Goal: Task Accomplishment & Management: Use online tool/utility

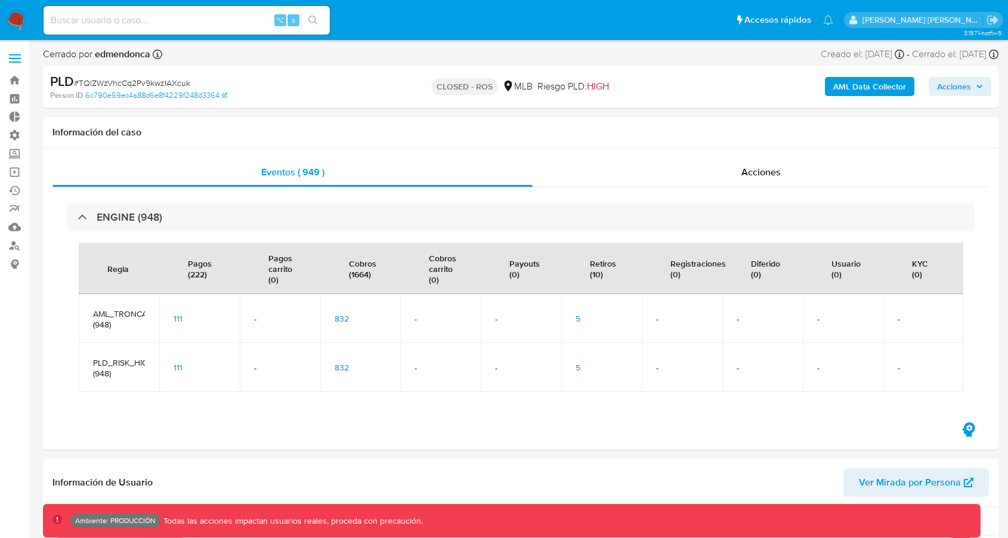
select select "10"
click at [437, 216] on div "ENGINE (948)" at bounding box center [521, 216] width 908 height 27
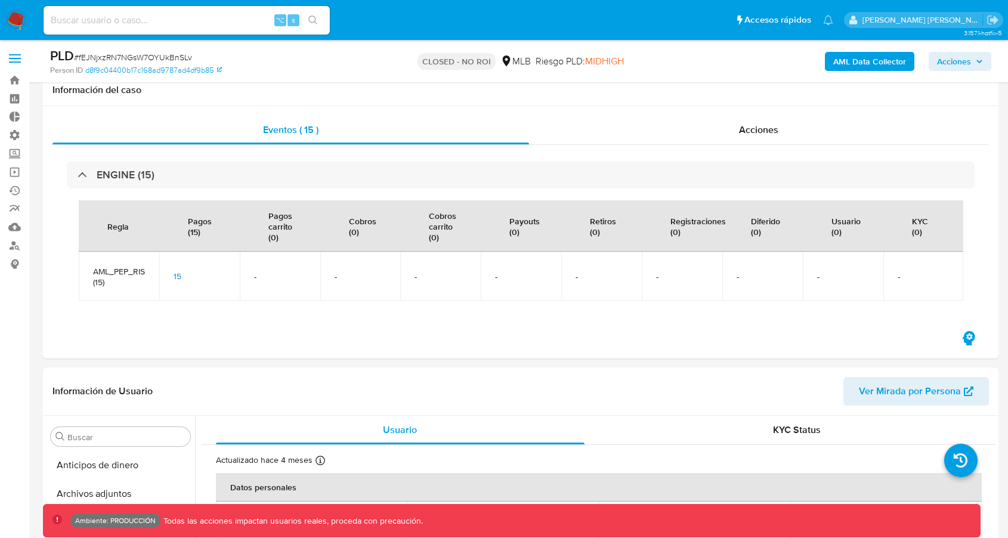
select select "10"
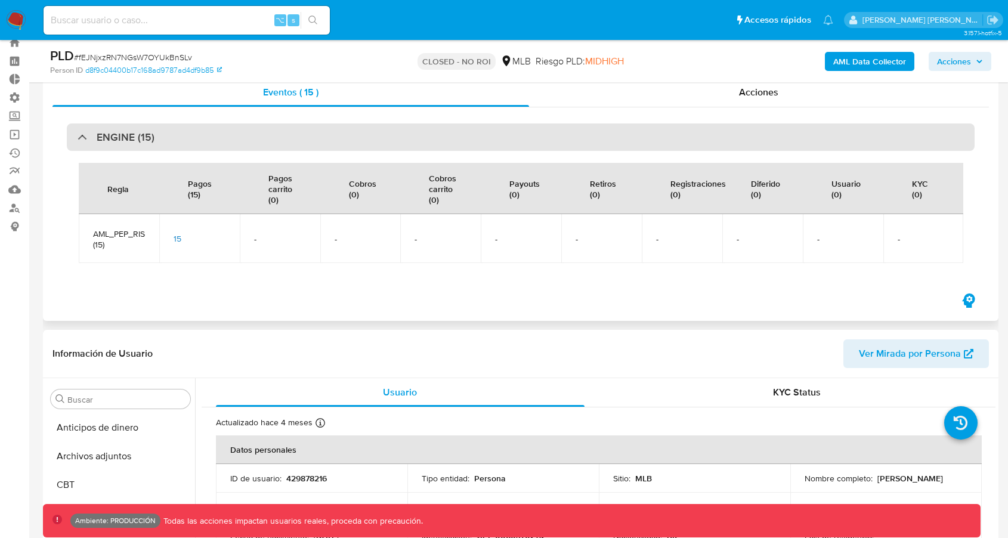
scroll to position [532, 0]
click at [457, 140] on div "ENGINE (15)" at bounding box center [521, 136] width 908 height 27
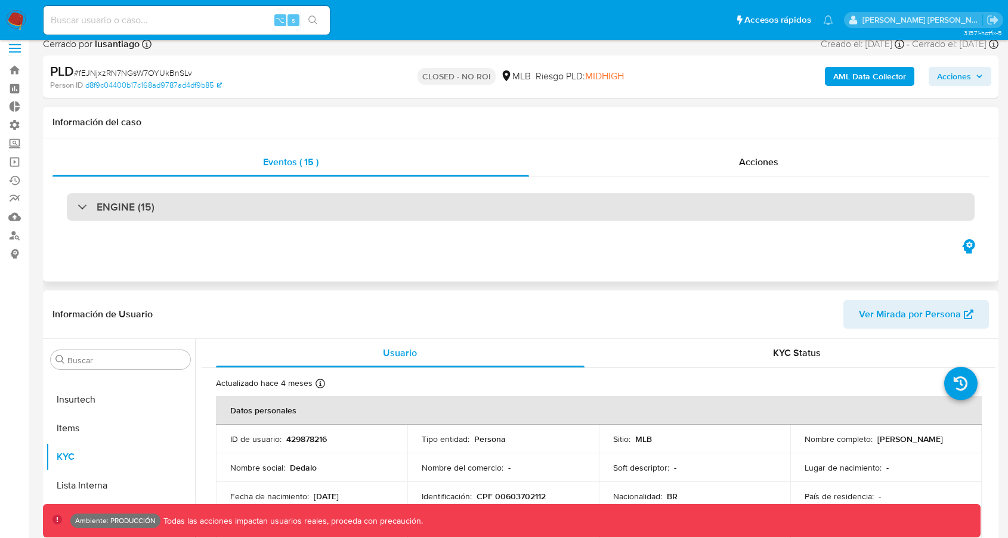
scroll to position [0, 0]
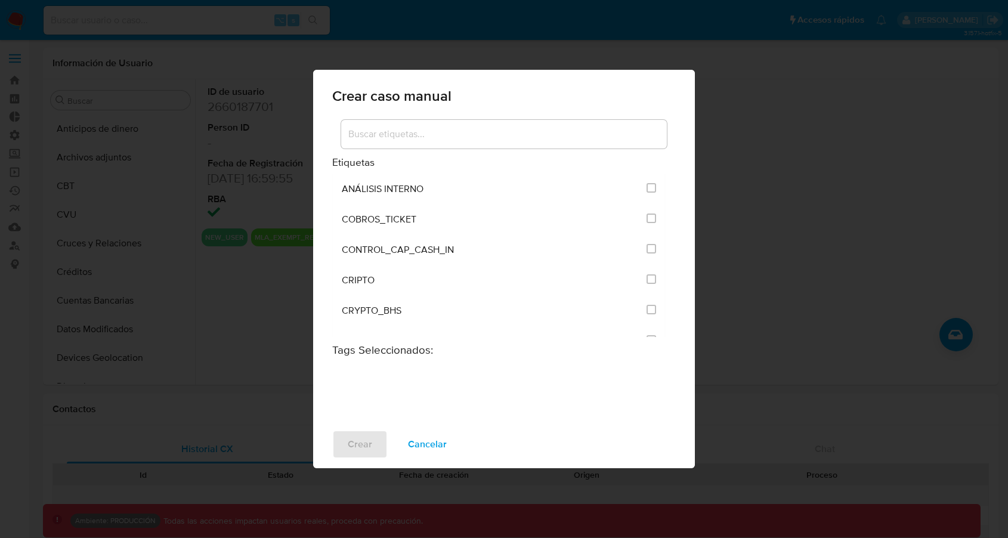
select select "10"
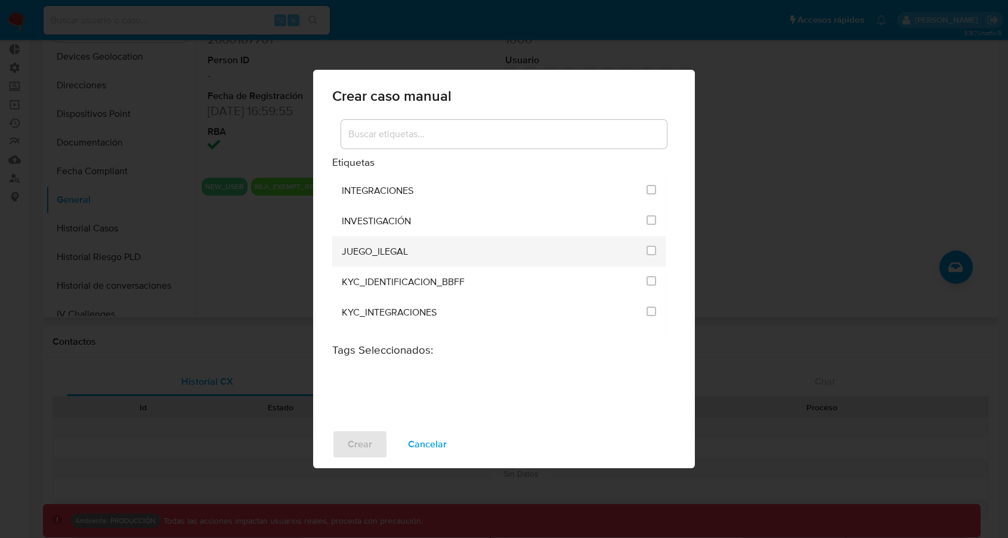
scroll to position [580, 0]
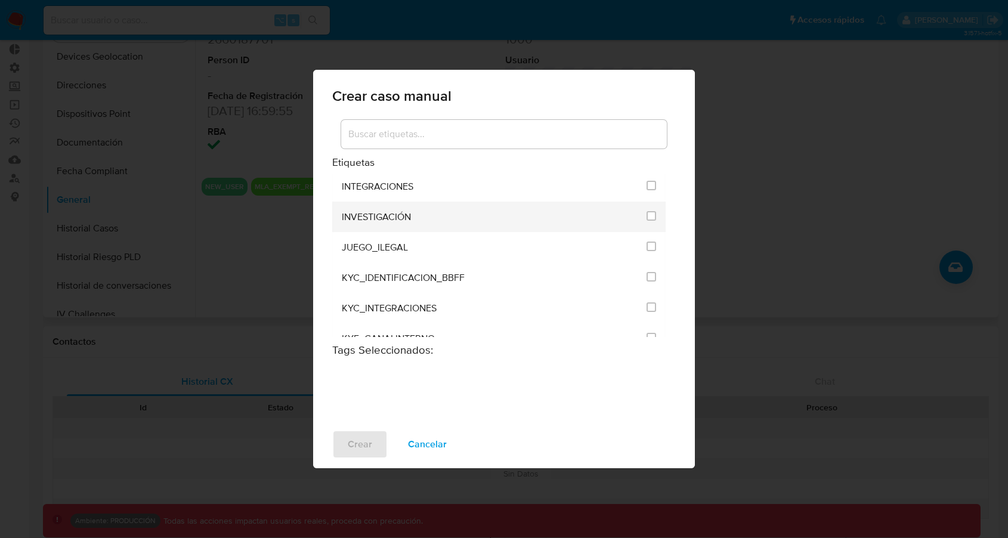
click at [484, 219] on div "INVESTIGACIÓN" at bounding box center [491, 217] width 298 height 30
click at [648, 211] on input "2066" at bounding box center [651, 216] width 10 height 10
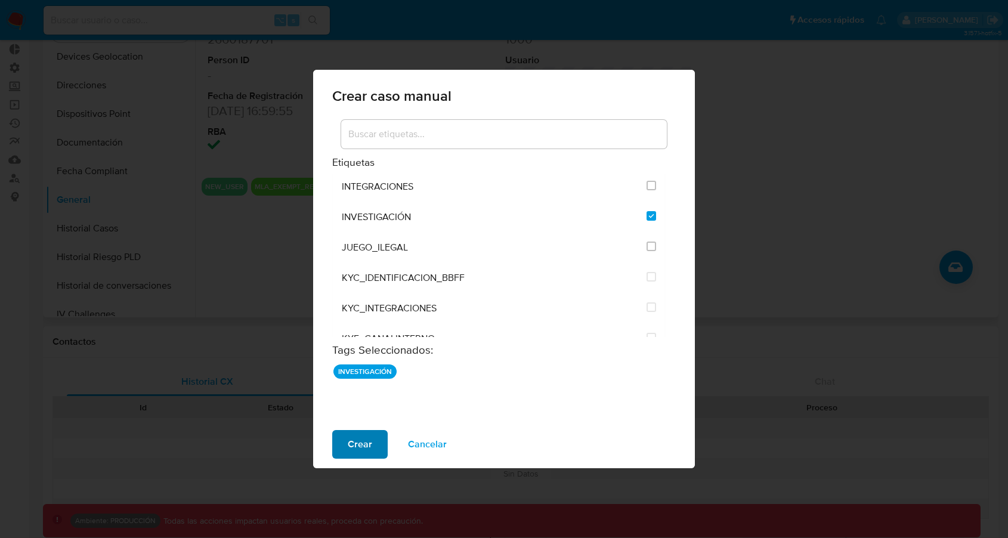
click at [369, 450] on span "Crear" at bounding box center [360, 444] width 24 height 26
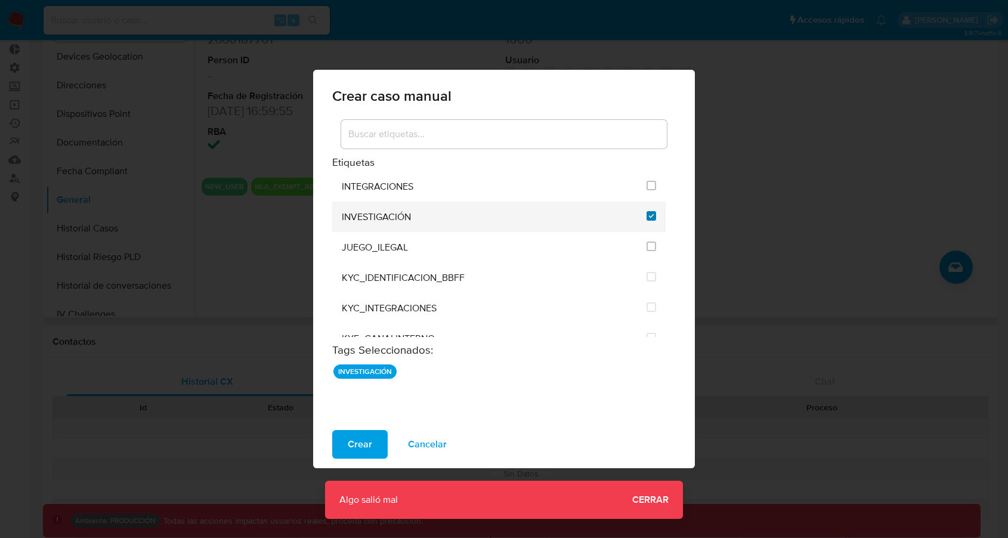
click at [651, 211] on input "2066" at bounding box center [651, 216] width 10 height 10
checkbox input "false"
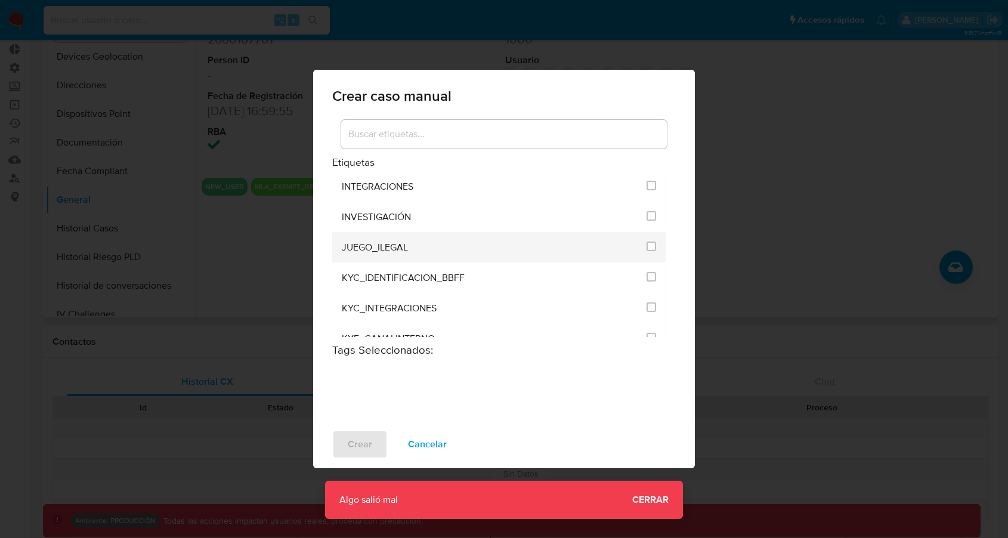
click at [651, 240] on div at bounding box center [651, 246] width 10 height 12
click at [651, 241] on input "2070" at bounding box center [651, 246] width 10 height 10
checkbox input "true"
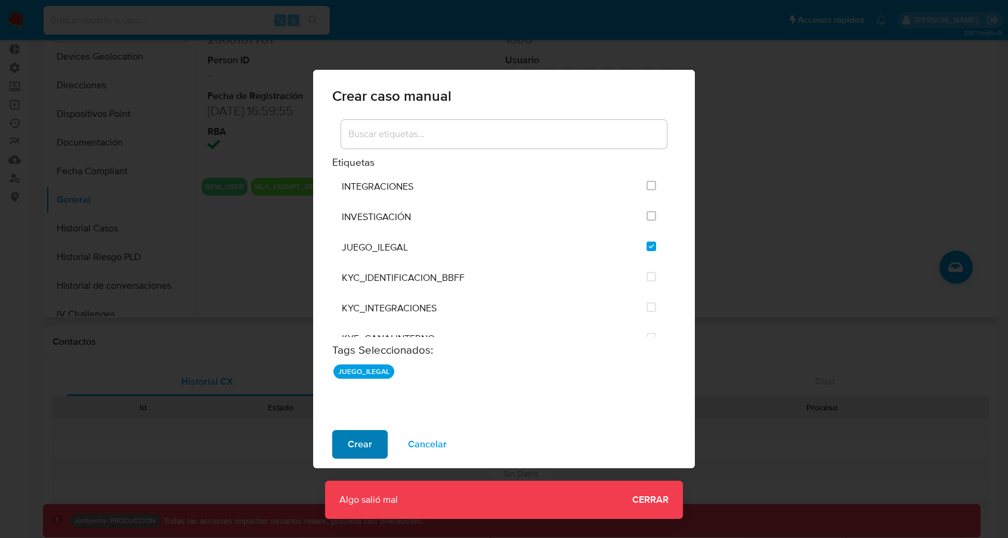
click at [367, 441] on span "Crear" at bounding box center [360, 444] width 24 height 26
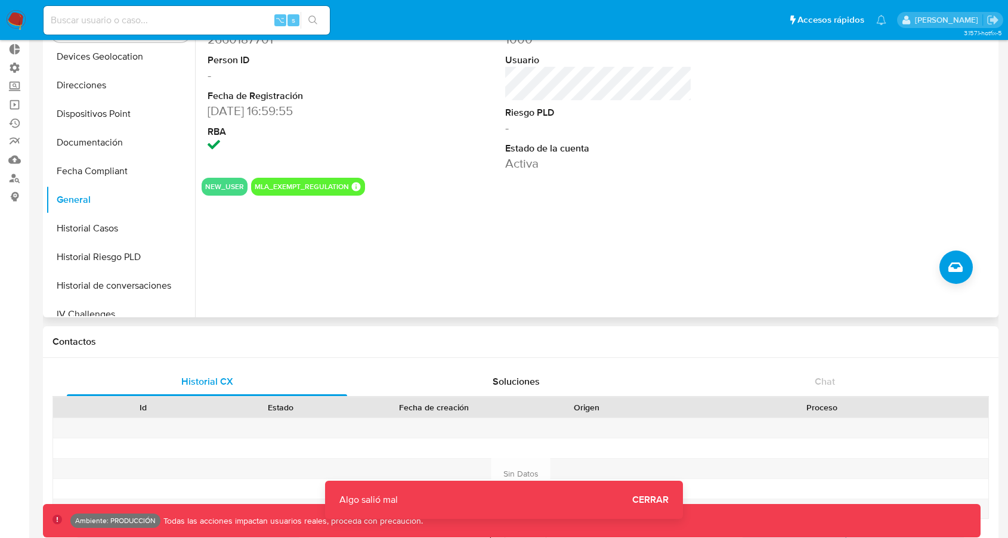
click at [670, 504] on button "Cerrar" at bounding box center [650, 499] width 65 height 29
click at [661, 500] on span "Cerrar" at bounding box center [650, 500] width 36 height 0
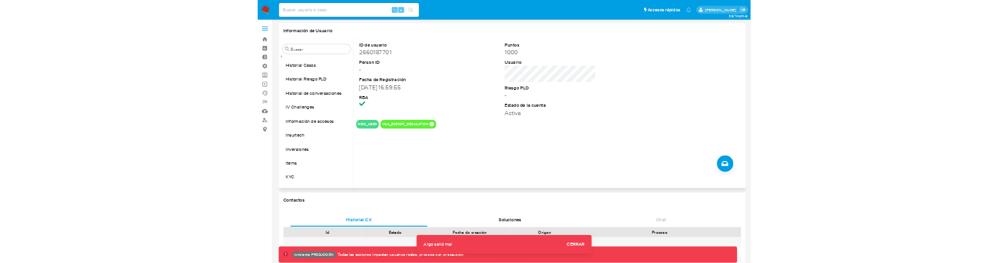
scroll to position [404, 0]
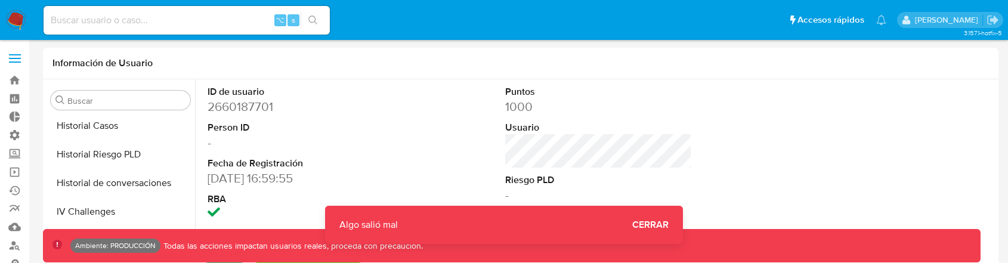
click at [656, 225] on span "Cerrar" at bounding box center [650, 225] width 36 height 0
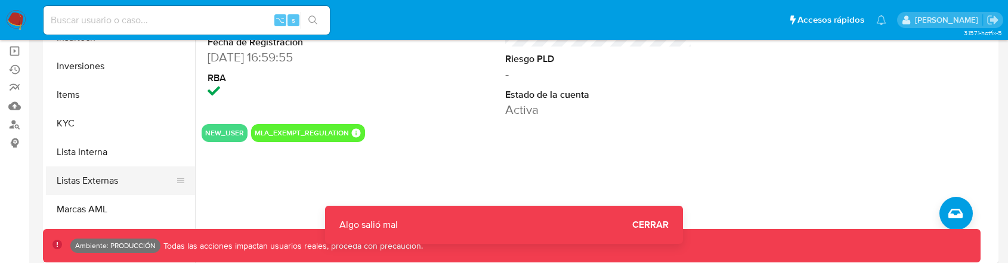
scroll to position [513, 0]
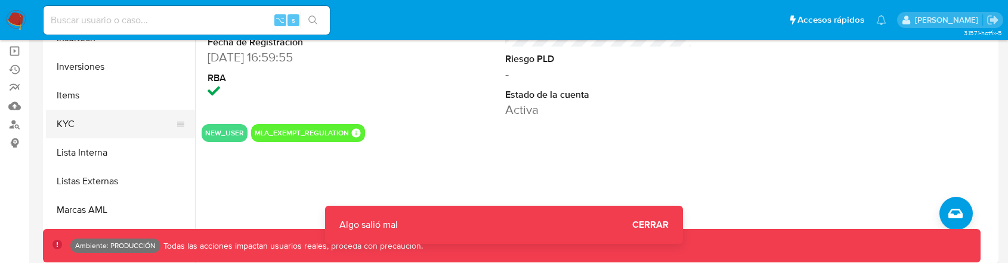
click at [80, 113] on button "KYC" at bounding box center [116, 124] width 140 height 29
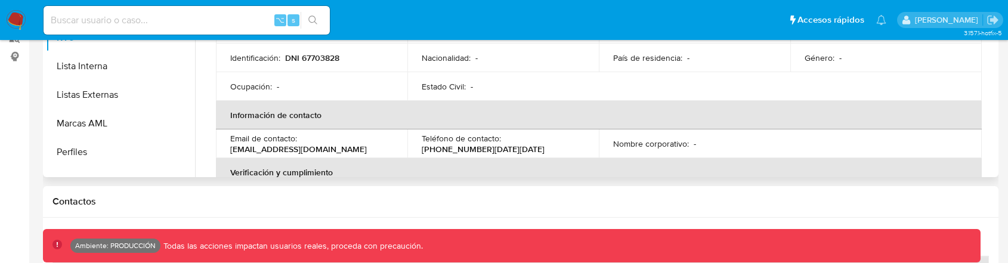
scroll to position [219, 0]
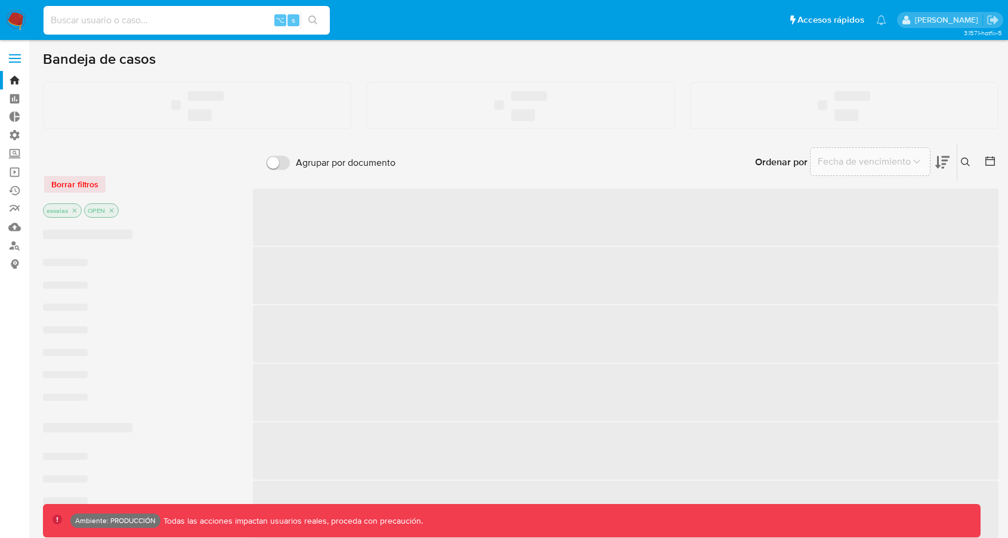
click at [163, 27] on input at bounding box center [187, 21] width 286 height 16
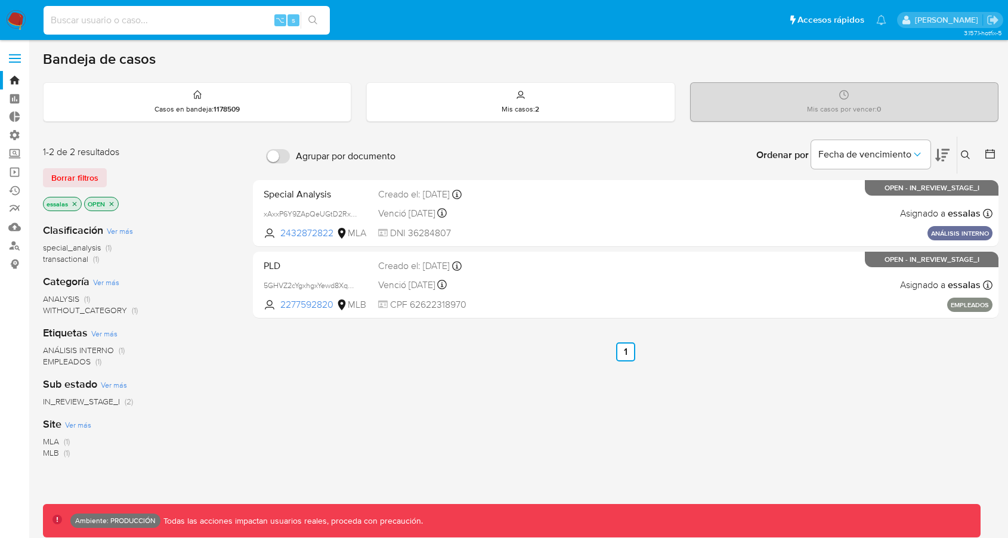
paste input "R0OO7K4O19pklFemylIMpvVz"
type input "R0OO7K4O19pklFemylIMpvVz"
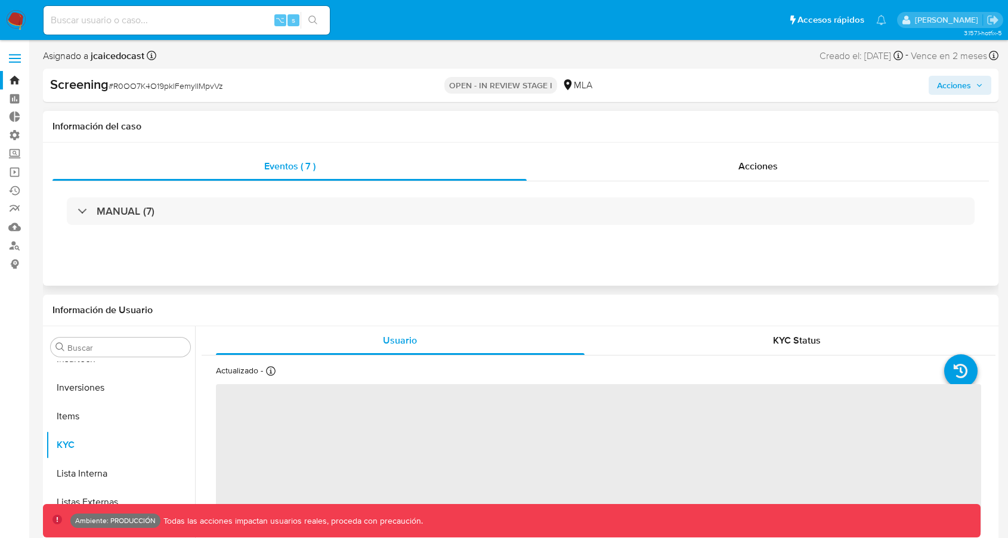
scroll to position [561, 0]
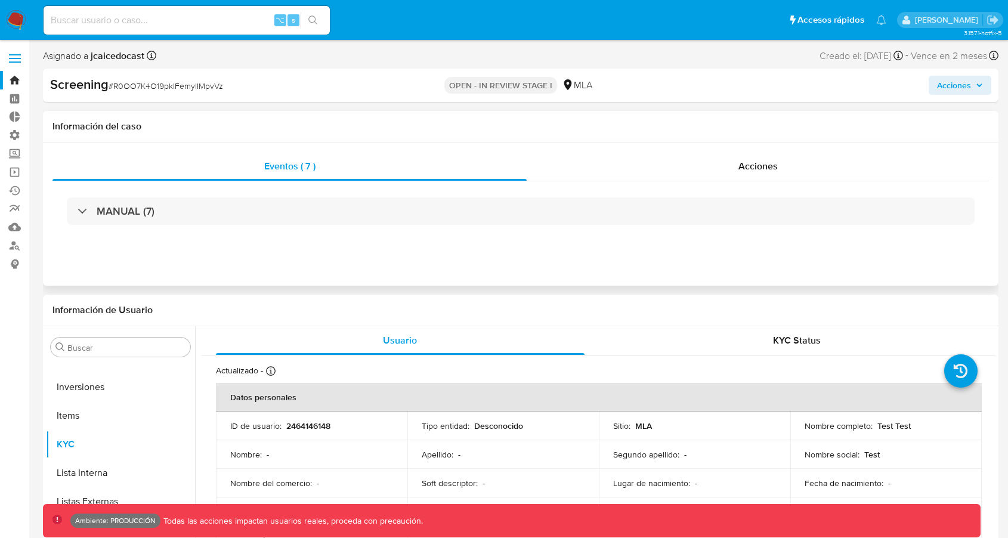
select select "10"
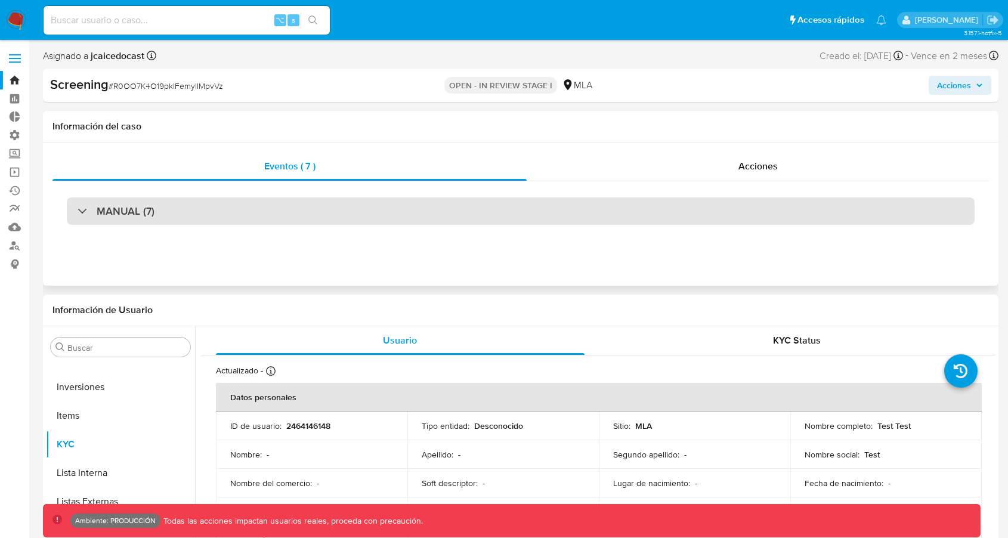
click at [463, 214] on div "MANUAL (7)" at bounding box center [521, 210] width 908 height 27
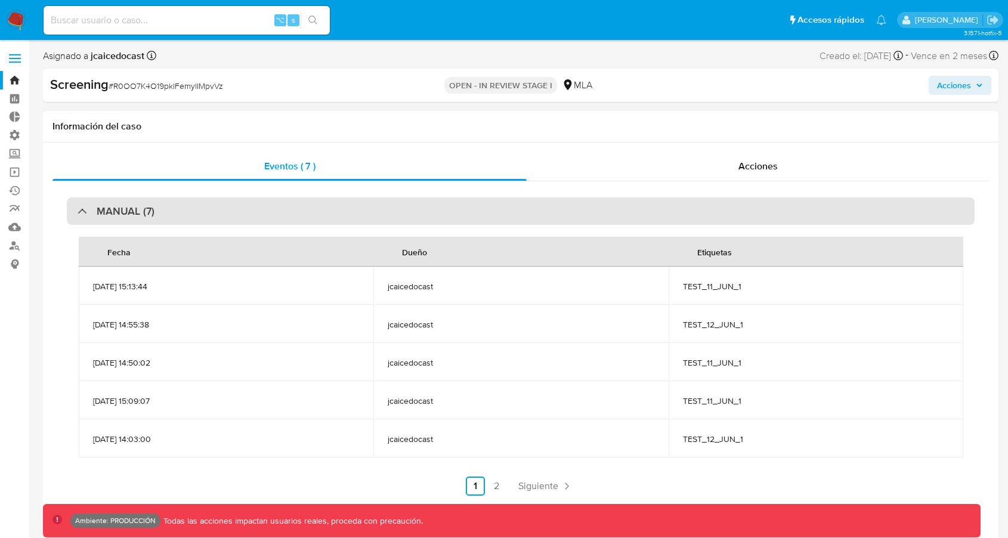
click at [463, 213] on div "MANUAL (7)" at bounding box center [521, 210] width 908 height 27
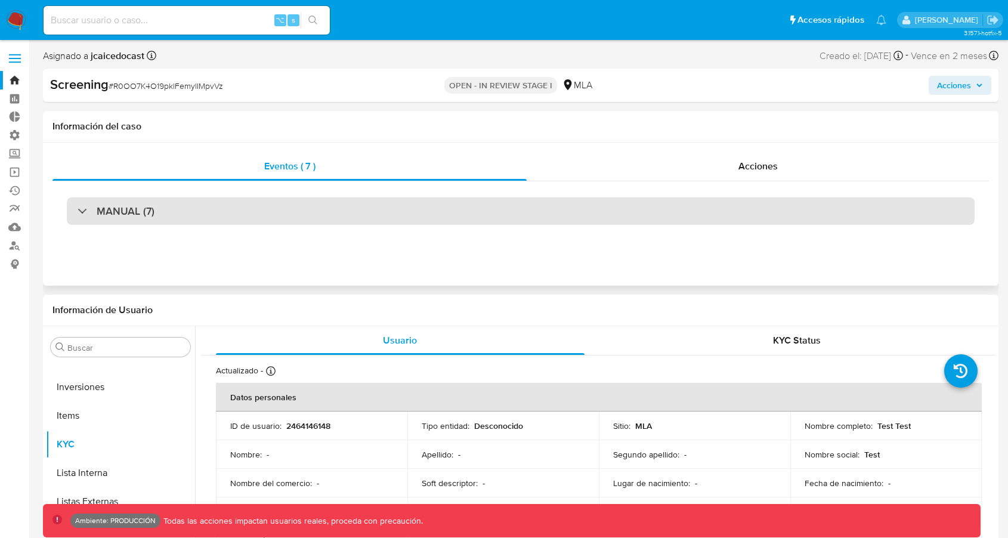
click at [228, 212] on div "MANUAL (7)" at bounding box center [521, 210] width 908 height 27
